Goal: Check status: Check status

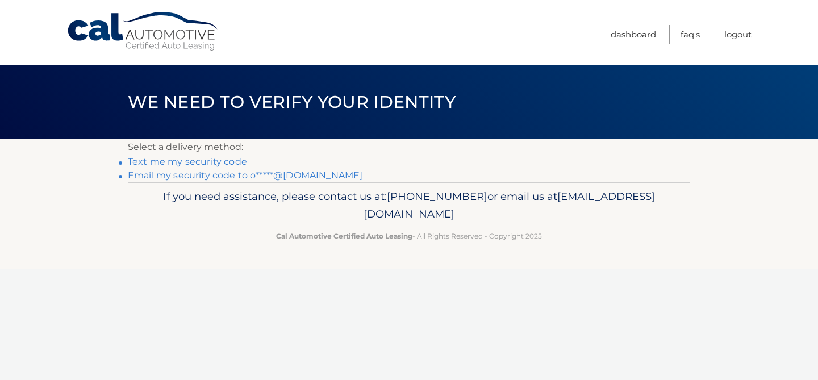
click at [279, 176] on link "Email my security code to o*****@[DOMAIN_NAME]" at bounding box center [245, 175] width 235 height 11
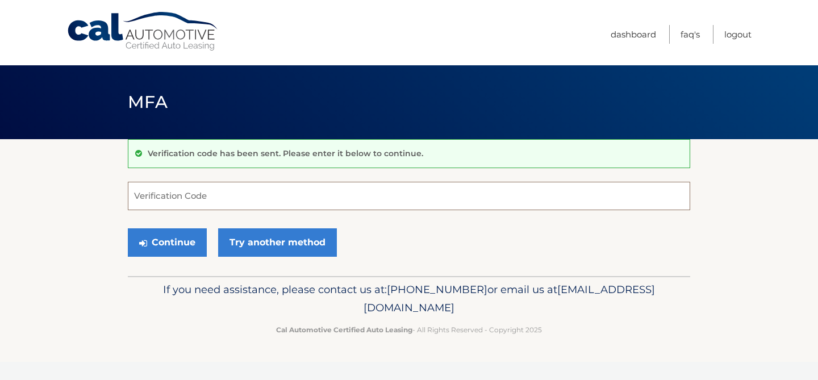
click at [336, 196] on input "Verification Code" at bounding box center [409, 196] width 562 height 28
paste input "323606"
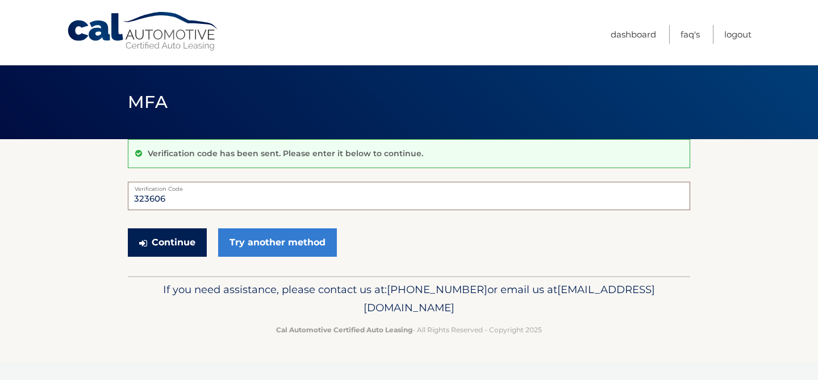
type input "323606"
click at [173, 241] on button "Continue" at bounding box center [167, 242] width 79 height 28
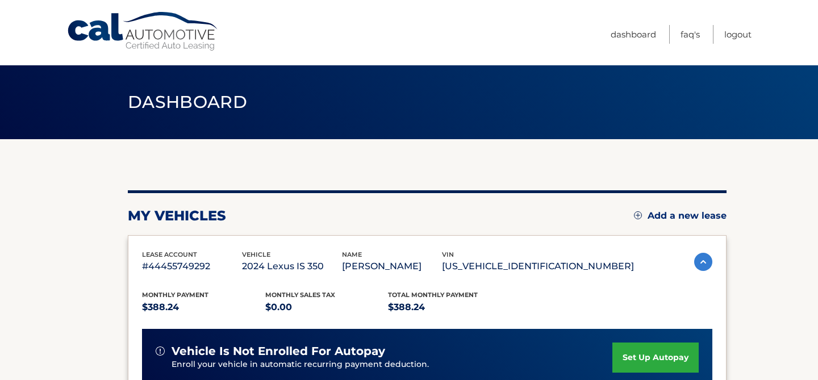
click at [186, 267] on p "#44455749292" at bounding box center [192, 267] width 100 height 16
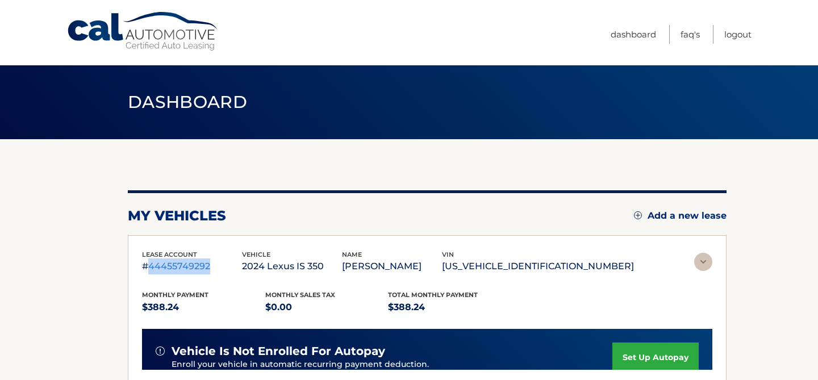
click at [186, 267] on p "#44455749292" at bounding box center [192, 267] width 100 height 16
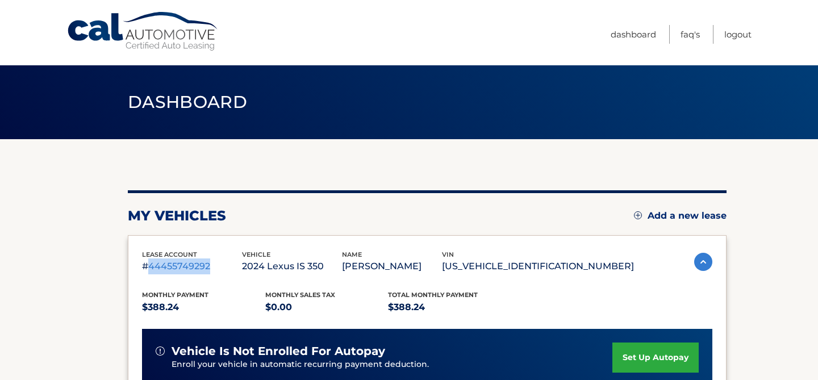
copy p "44455749292"
